Goal: Task Accomplishment & Management: Manage account settings

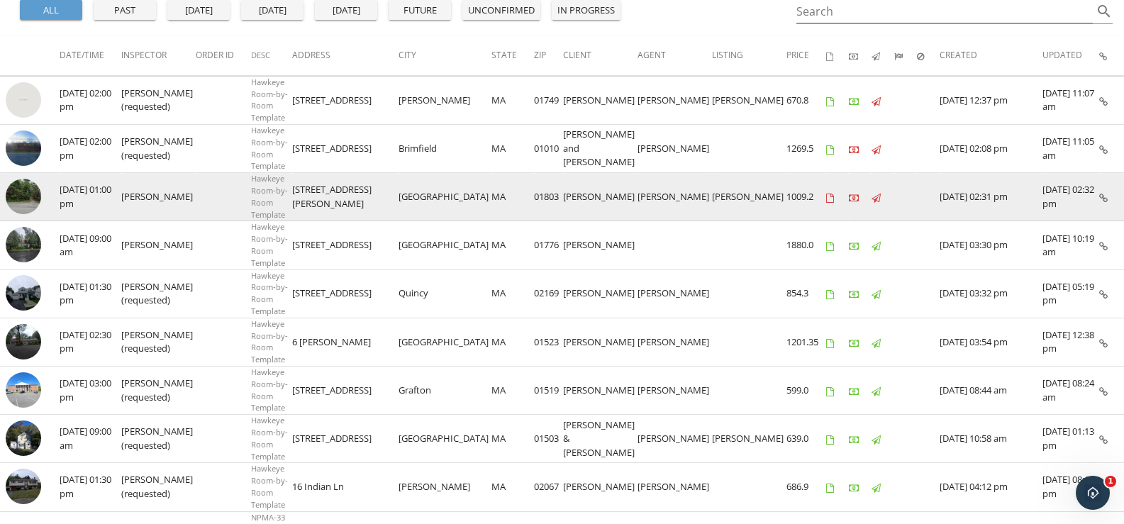
click at [33, 194] on img at bounding box center [23, 196] width 35 height 35
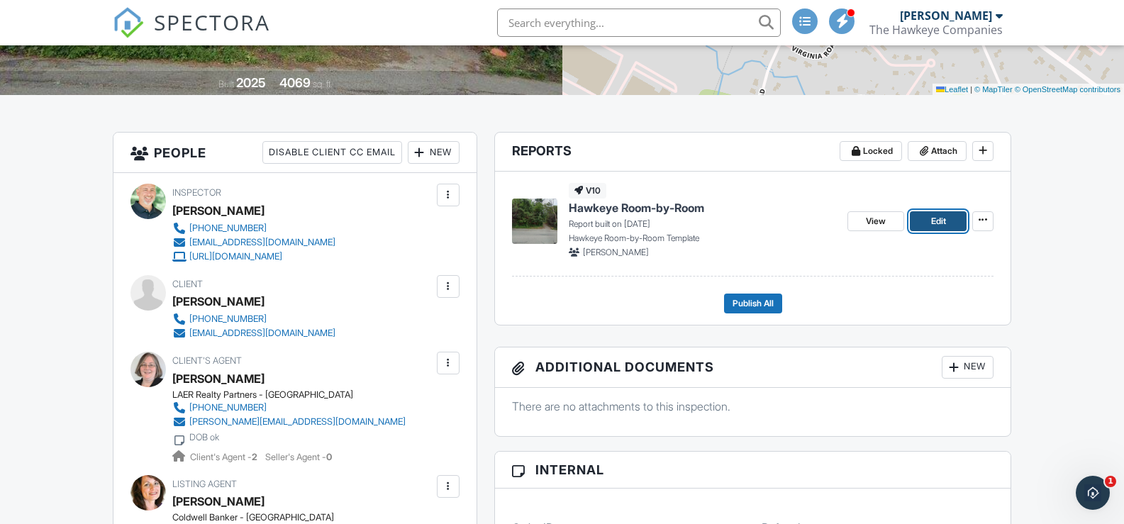
click at [937, 218] on span "Edit" at bounding box center [938, 221] width 15 height 14
